Goal: Information Seeking & Learning: Learn about a topic

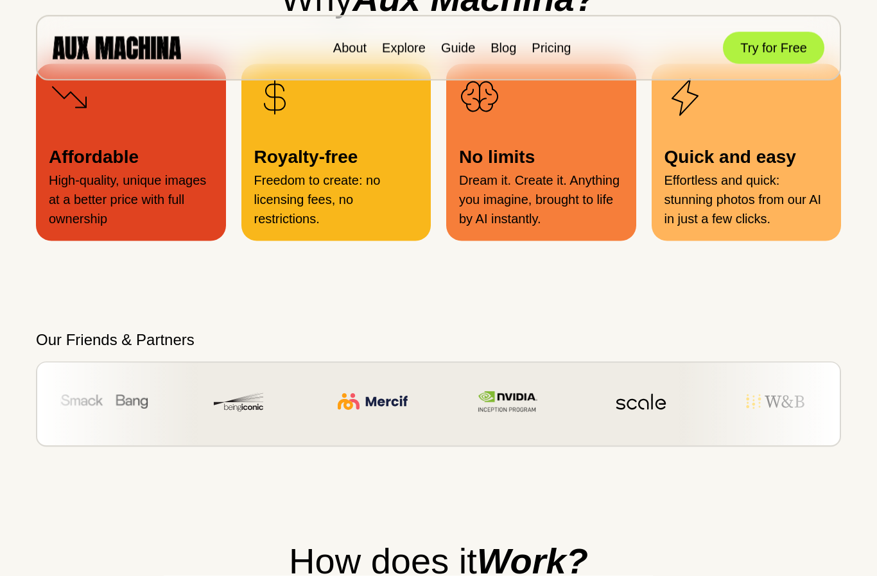
scroll to position [1410, 0]
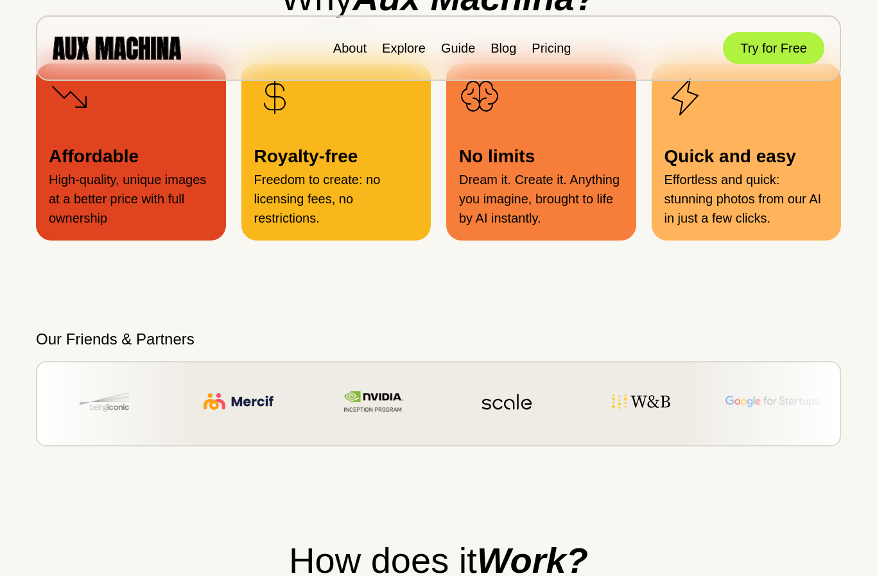
click at [302, 228] on p "Freedom to create: no licensing fees, no restrictions." at bounding box center [336, 199] width 164 height 58
click at [304, 228] on p "Freedom to create: no licensing fees, no restrictions." at bounding box center [336, 199] width 164 height 58
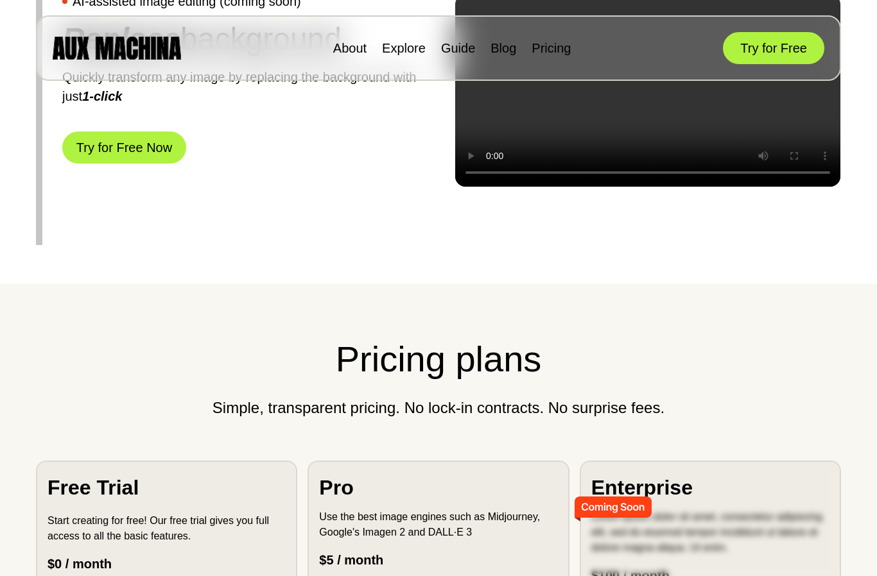
scroll to position [3142, 0]
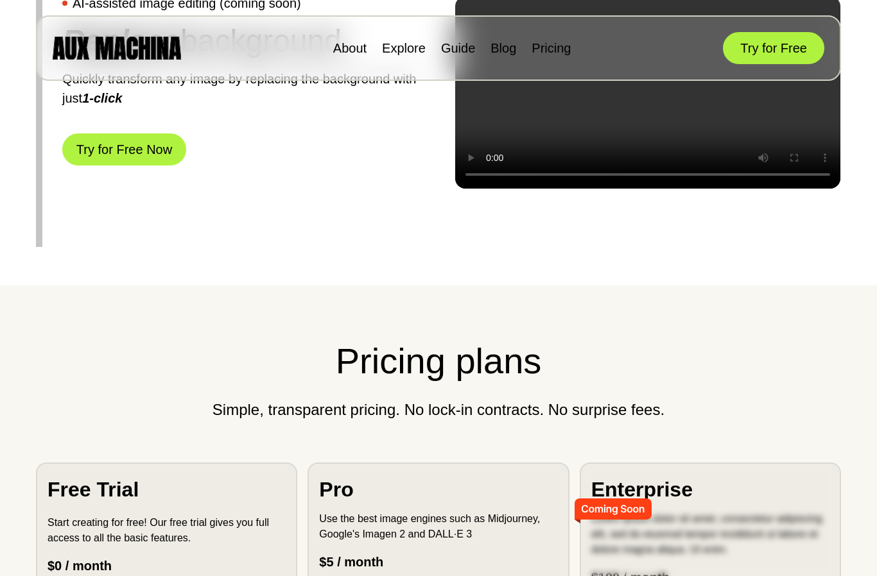
click at [87, 166] on button "Try for Free Now" at bounding box center [124, 149] width 124 height 32
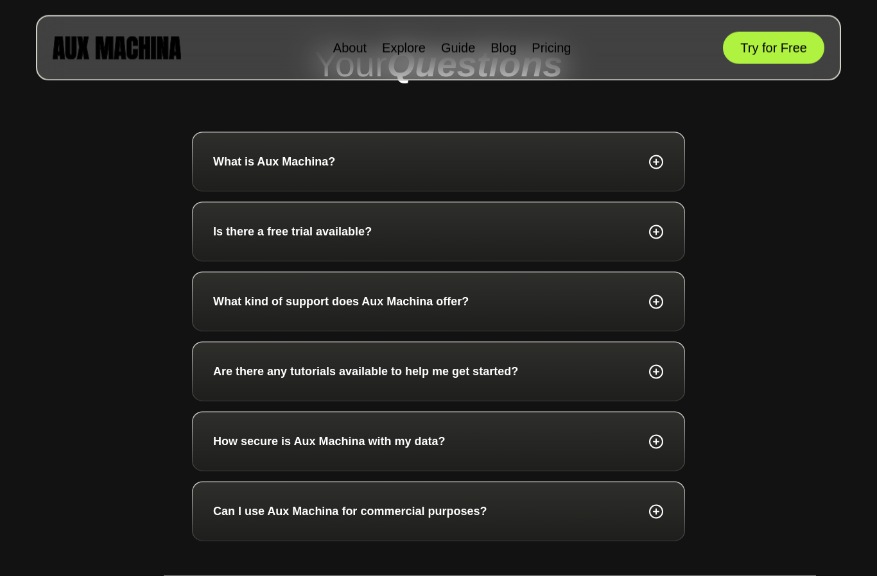
scroll to position [4232, 0]
click at [661, 168] on icon at bounding box center [655, 161] width 13 height 13
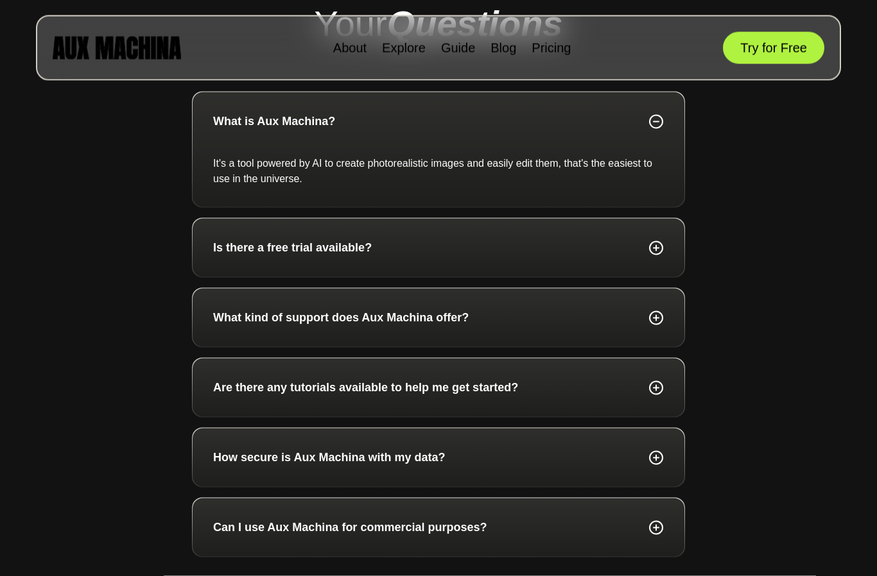
scroll to position [4272, 0]
click at [662, 347] on div "What kind of support does Aux Machina offer?" at bounding box center [439, 317] width 492 height 58
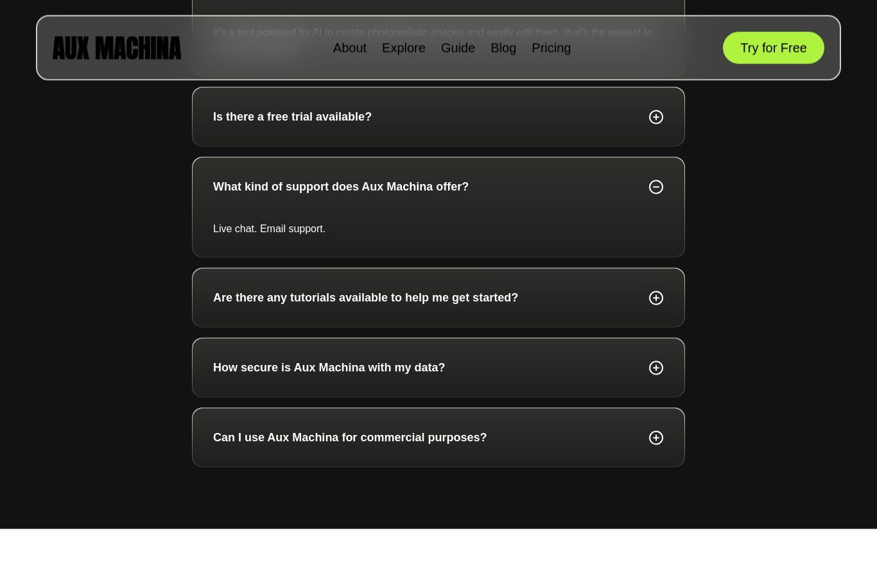
scroll to position [4403, 0]
click at [656, 327] on div "Are there any tutorials available to help me get started?" at bounding box center [439, 297] width 492 height 58
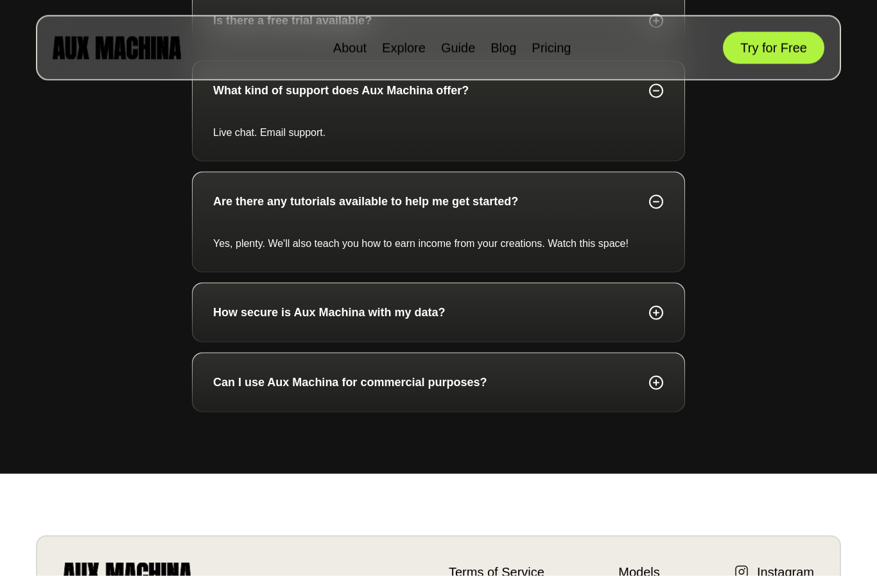
scroll to position [4505, 0]
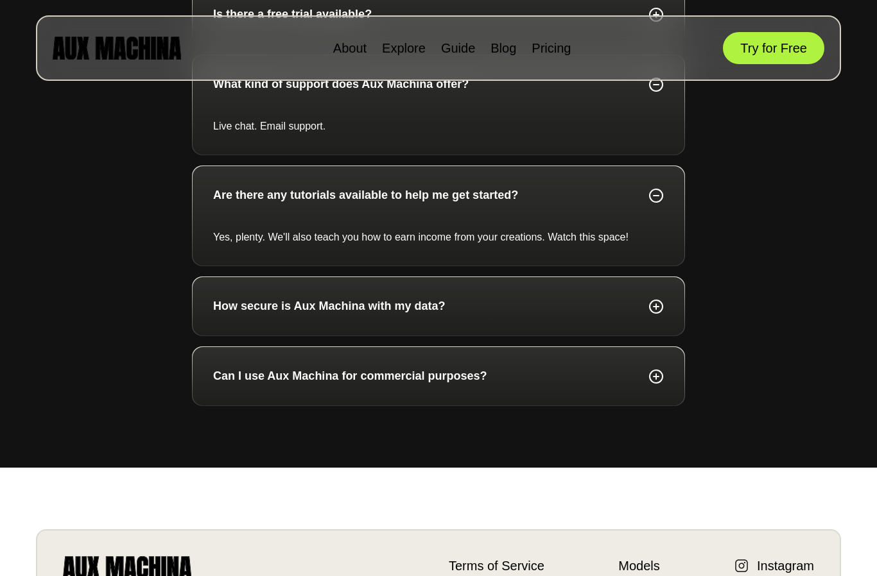
click at [656, 315] on div "How secure is Aux Machina with my data?" at bounding box center [438, 306] width 450 height 17
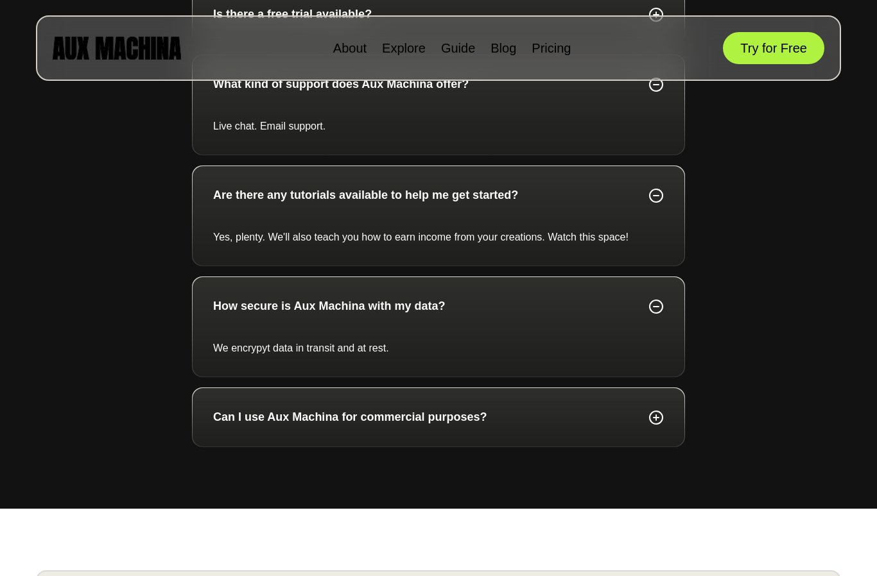
click at [651, 447] on div "Can I use Aux Machina for commercial purposes?" at bounding box center [439, 417] width 492 height 58
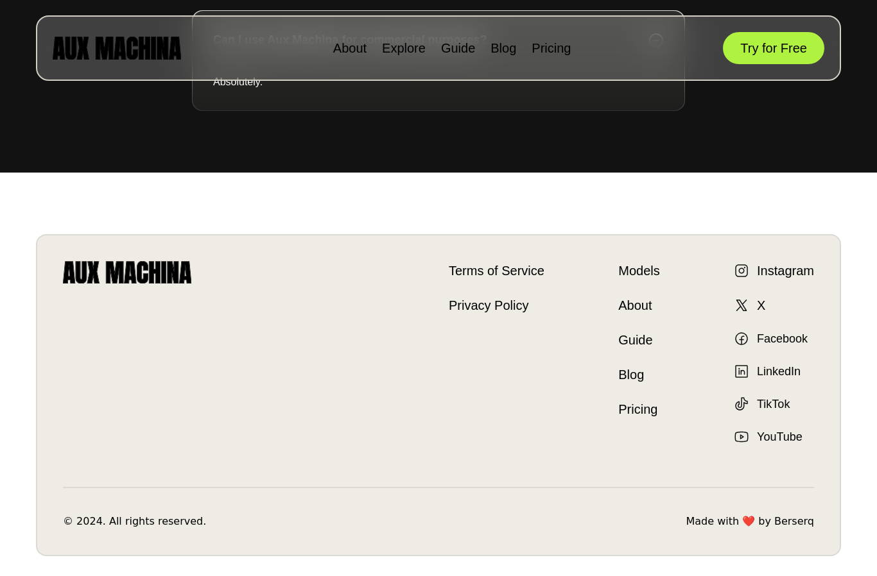
scroll to position [4965, 0]
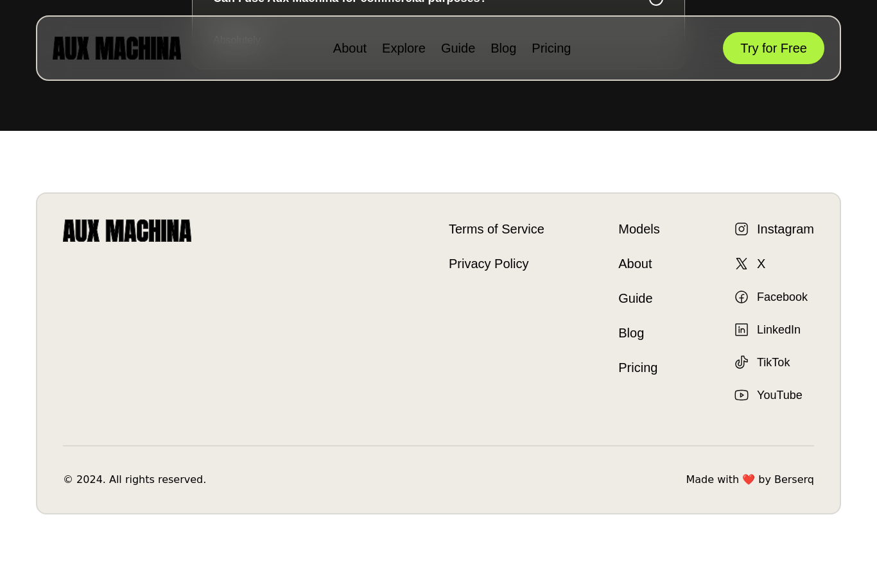
click at [642, 239] on link "Models" at bounding box center [638, 228] width 41 height 19
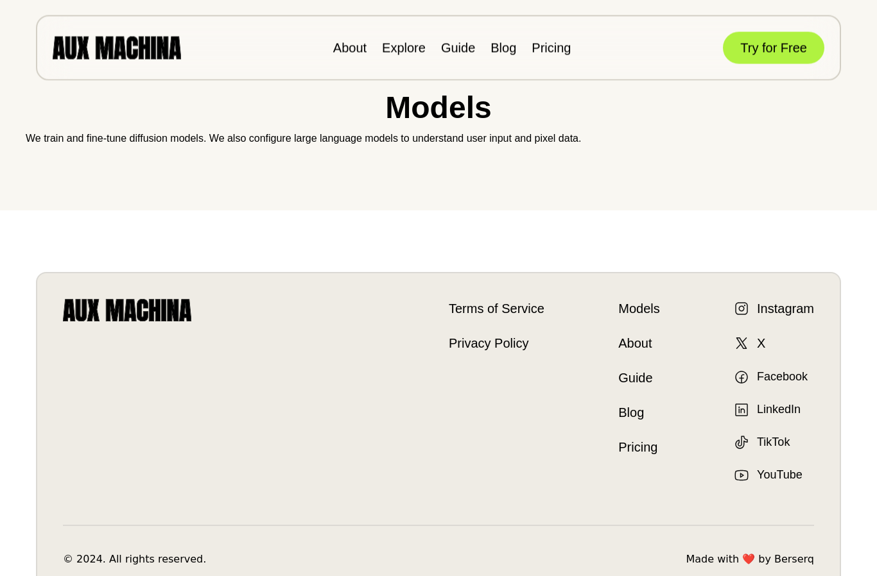
scroll to position [67, 0]
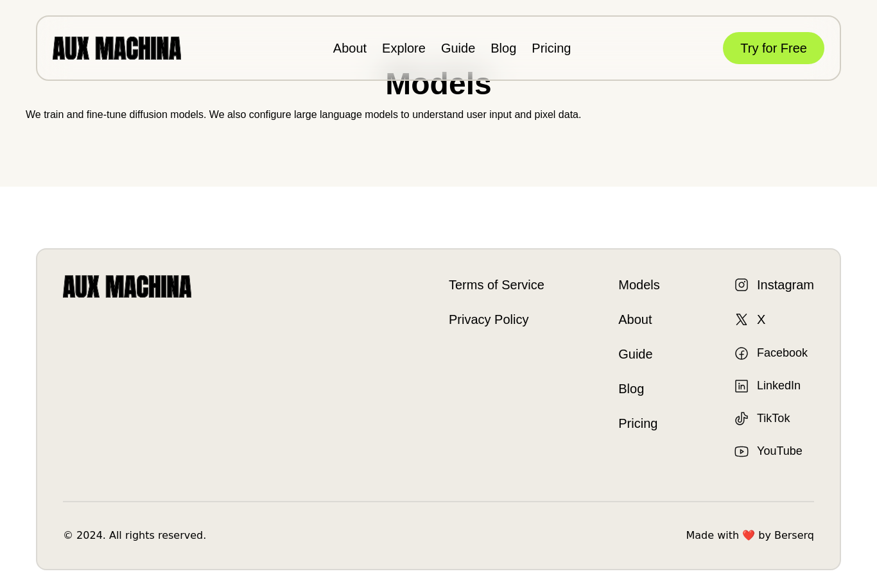
click at [644, 319] on link "About" at bounding box center [638, 319] width 41 height 19
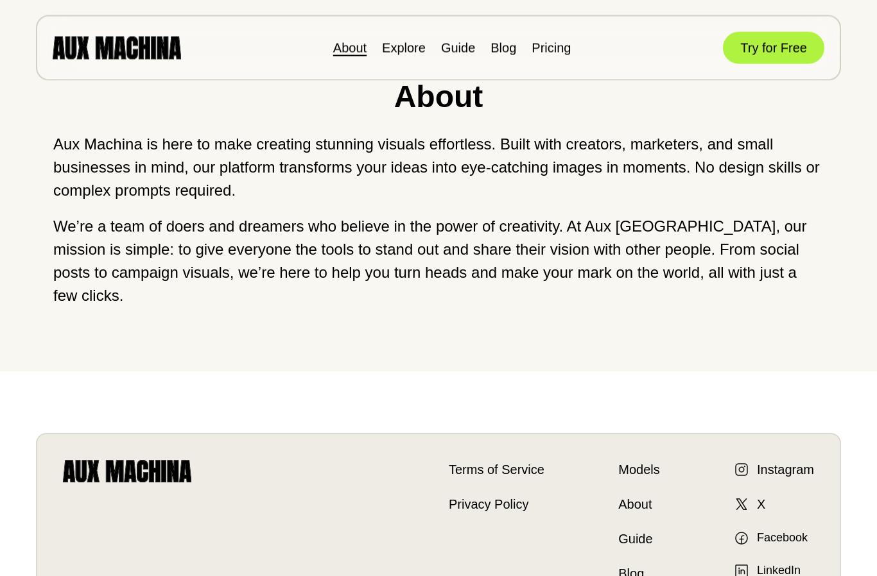
scroll to position [74, 0]
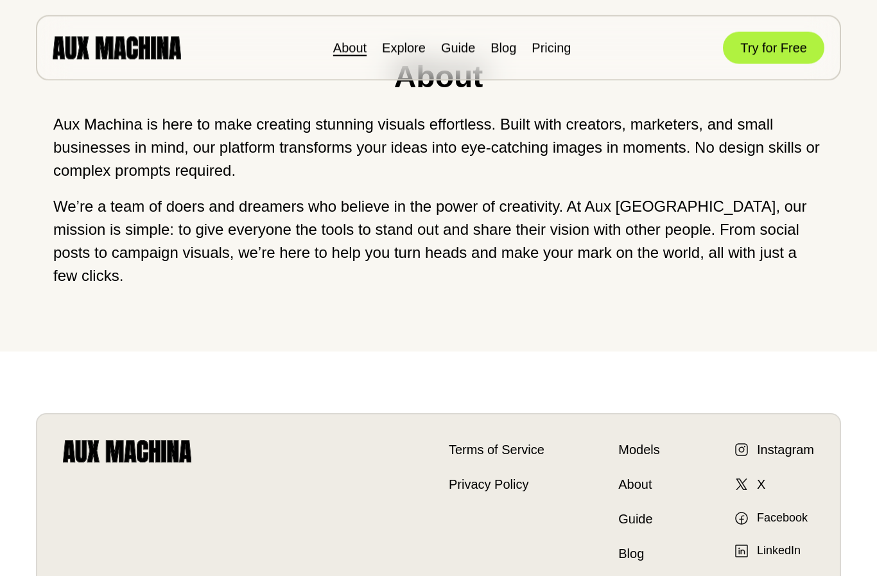
click at [646, 510] on link "Guide" at bounding box center [638, 519] width 41 height 19
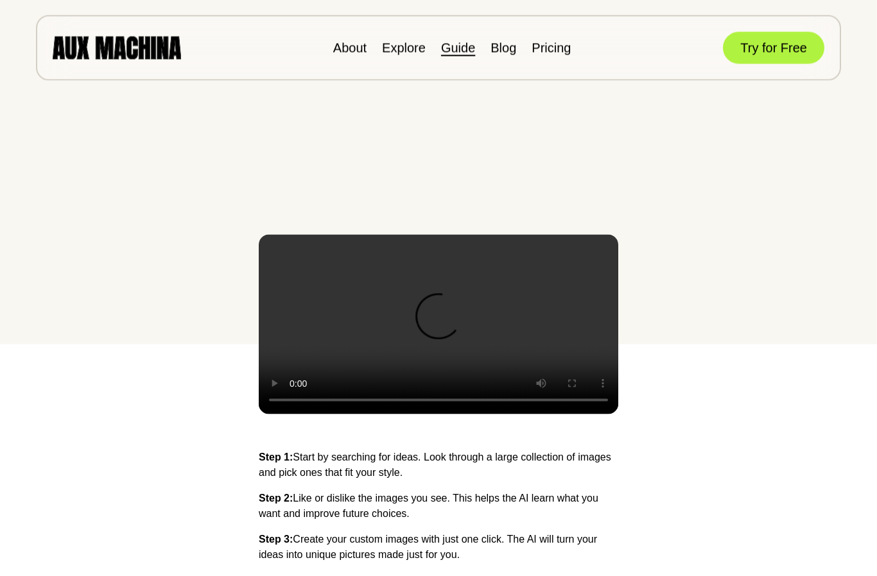
scroll to position [232, 0]
click at [433, 334] on video at bounding box center [438, 324] width 359 height 180
click at [550, 373] on video at bounding box center [438, 324] width 359 height 180
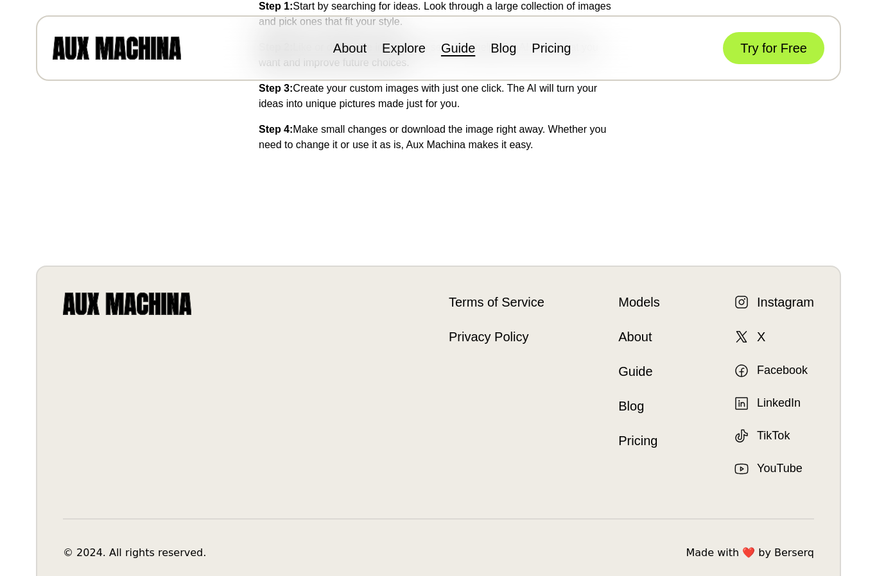
scroll to position [700, 0]
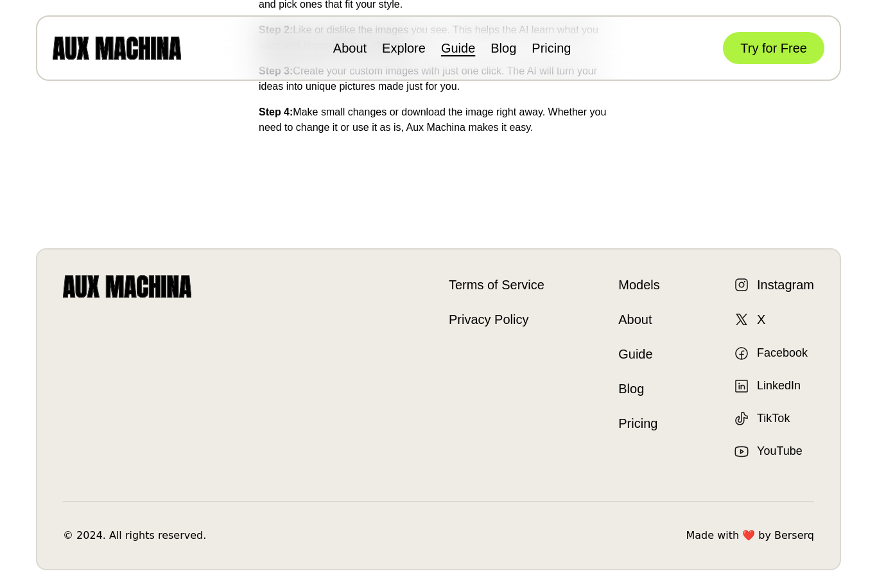
click at [640, 354] on link "Guide" at bounding box center [638, 354] width 41 height 19
click at [641, 395] on link "Blog" at bounding box center [638, 388] width 41 height 19
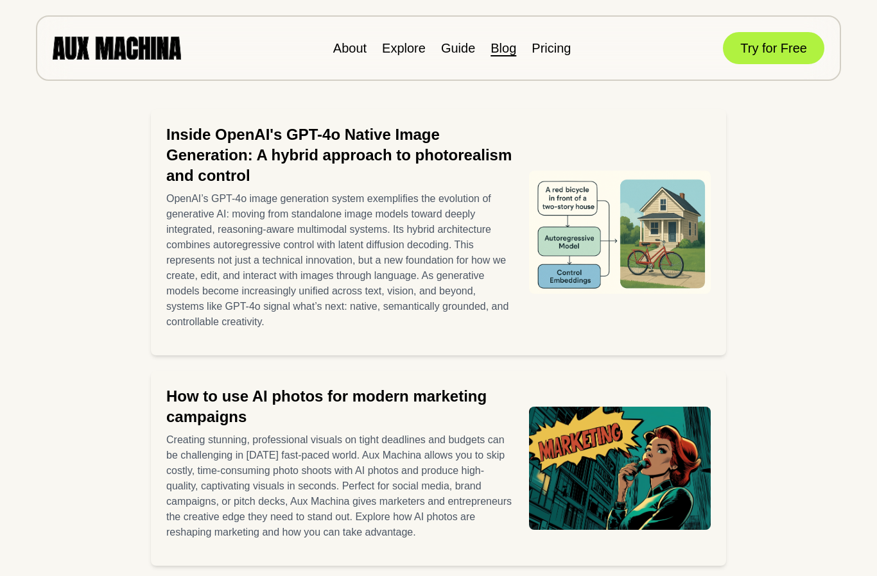
click at [641, 390] on div at bounding box center [620, 468] width 182 height 164
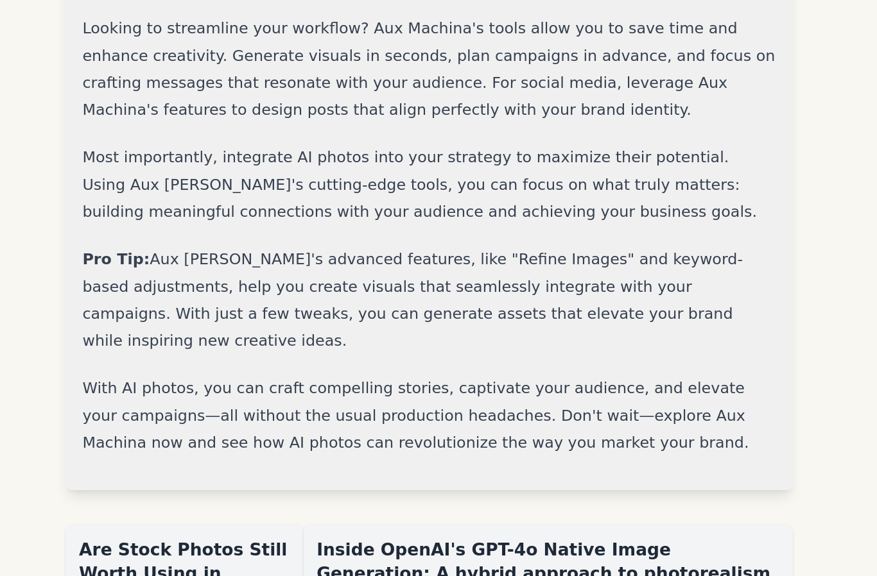
scroll to position [1617, 0]
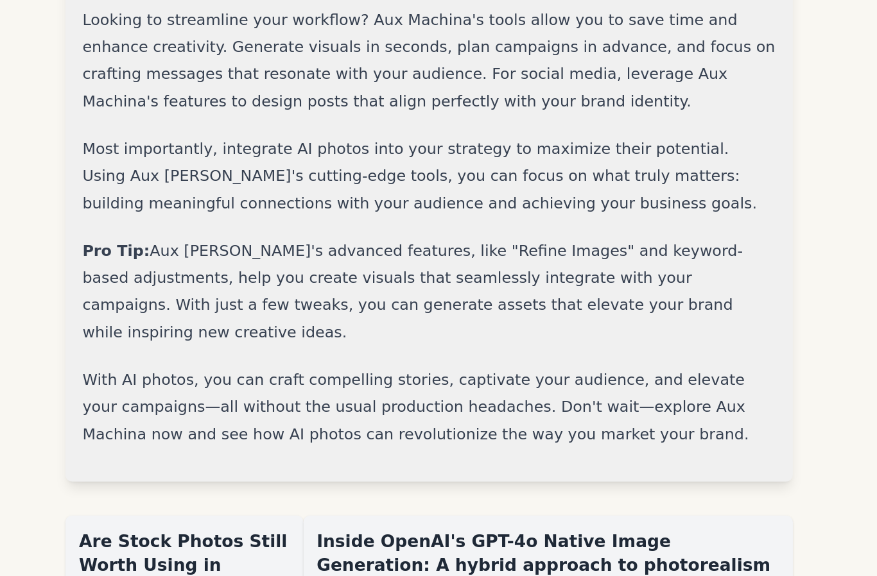
click at [544, 499] on div "Inside OpenAI's GPT-4o Native Image Generation: A hybrid approach to photoreali…" at bounding box center [528, 526] width 349 height 54
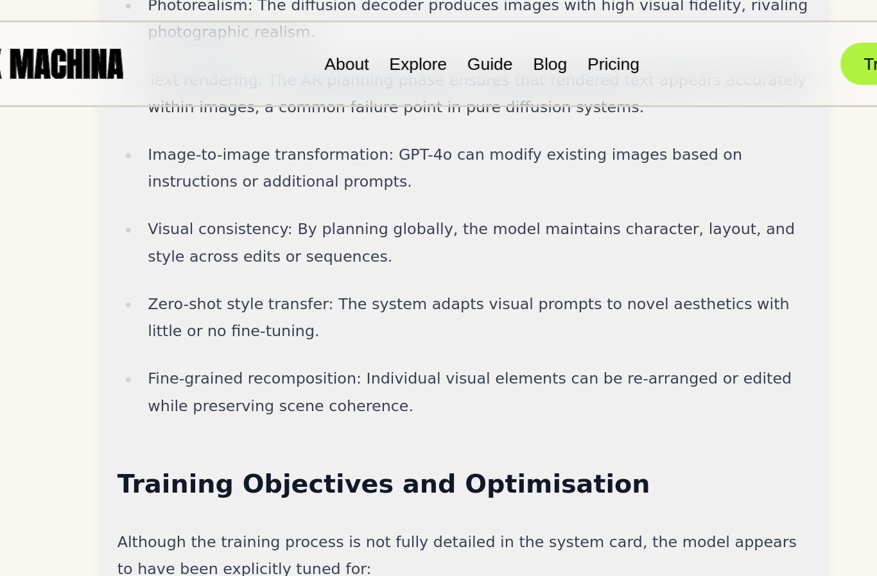
scroll to position [1965, 0]
